Goal: Task Accomplishment & Management: Use online tool/utility

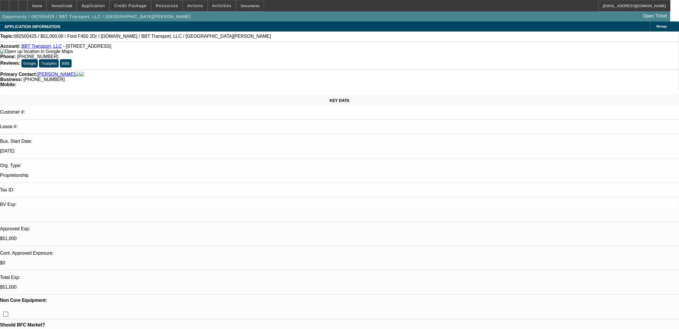
select select "0"
select select "2"
select select "0.1"
select select "4"
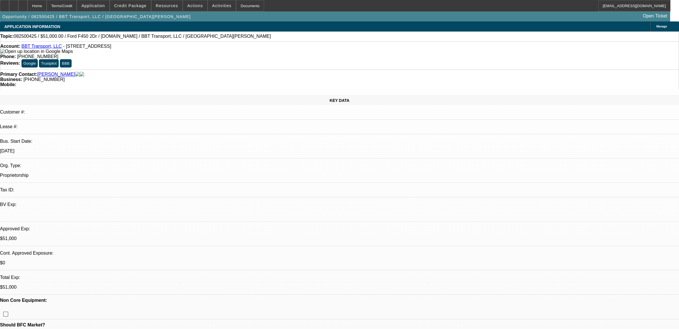
select select "0"
select select "2"
select select "0.1"
select select "4"
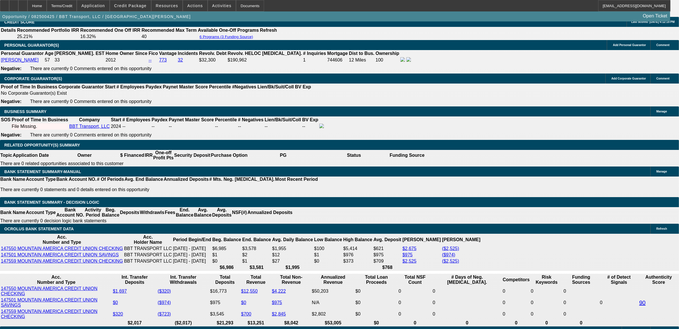
scroll to position [859, 0]
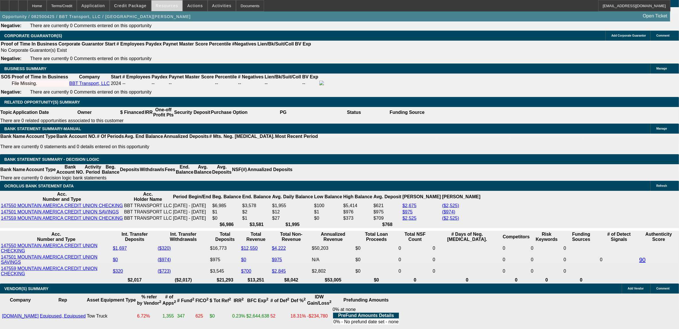
click at [171, 10] on span at bounding box center [166, 6] width 31 height 14
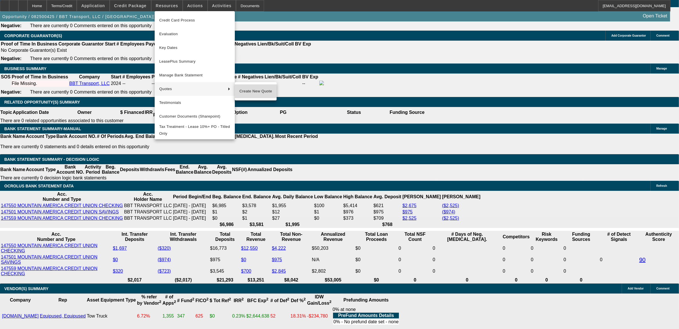
click at [256, 89] on span "Create New Quote" at bounding box center [255, 91] width 33 height 7
